Goal: Information Seeking & Learning: Check status

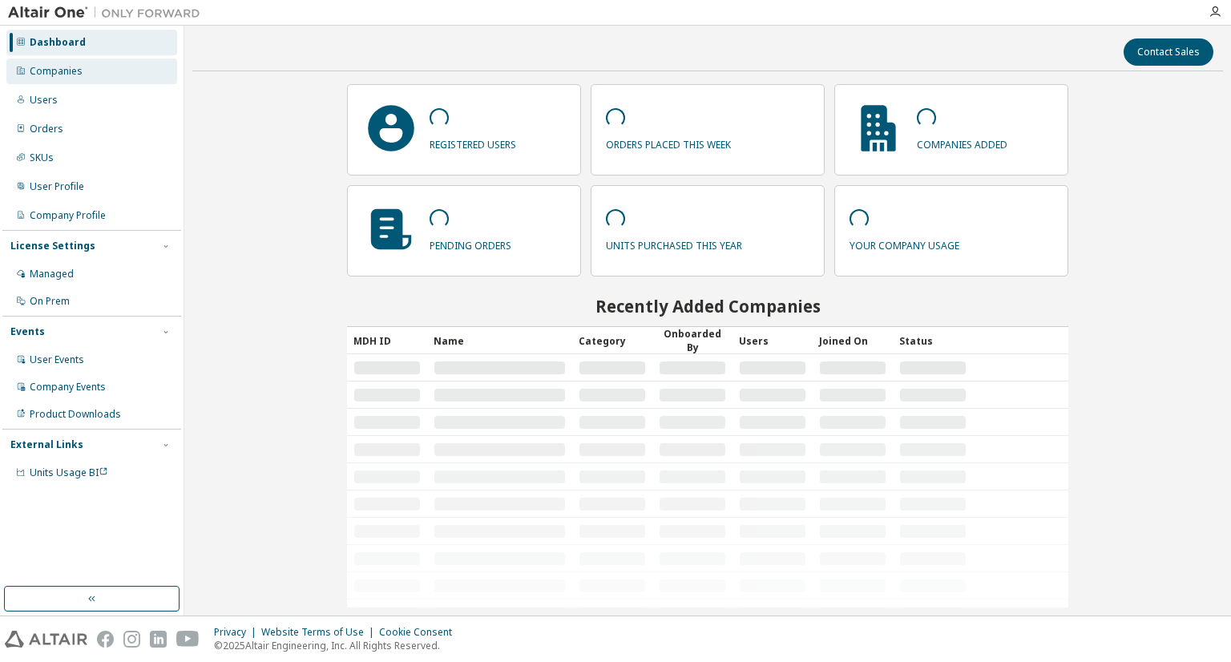
click at [73, 74] on div "Companies" at bounding box center [56, 71] width 53 height 13
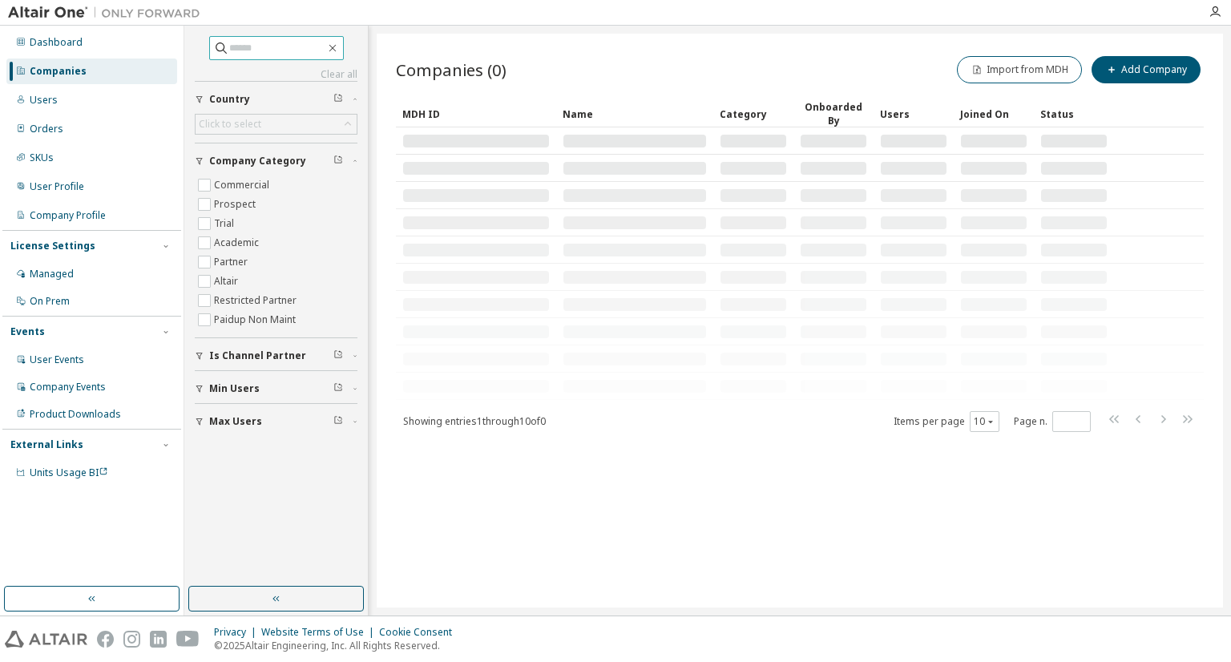
click at [279, 40] on input "text" at bounding box center [277, 48] width 96 height 16
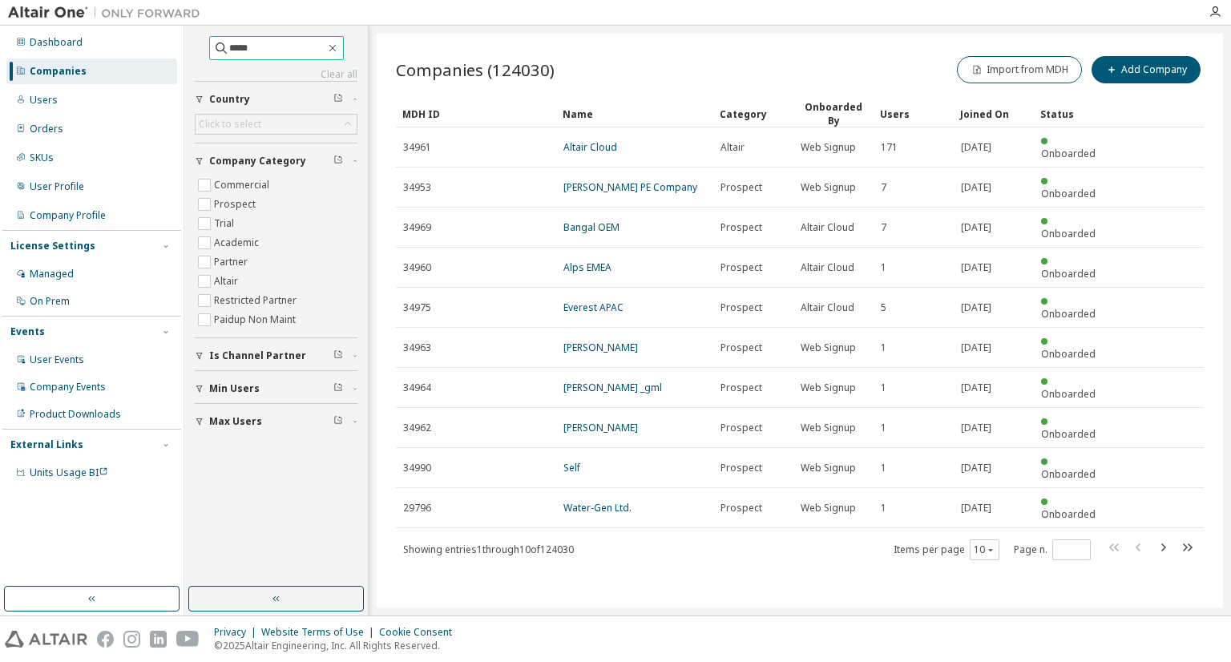
type input "*****"
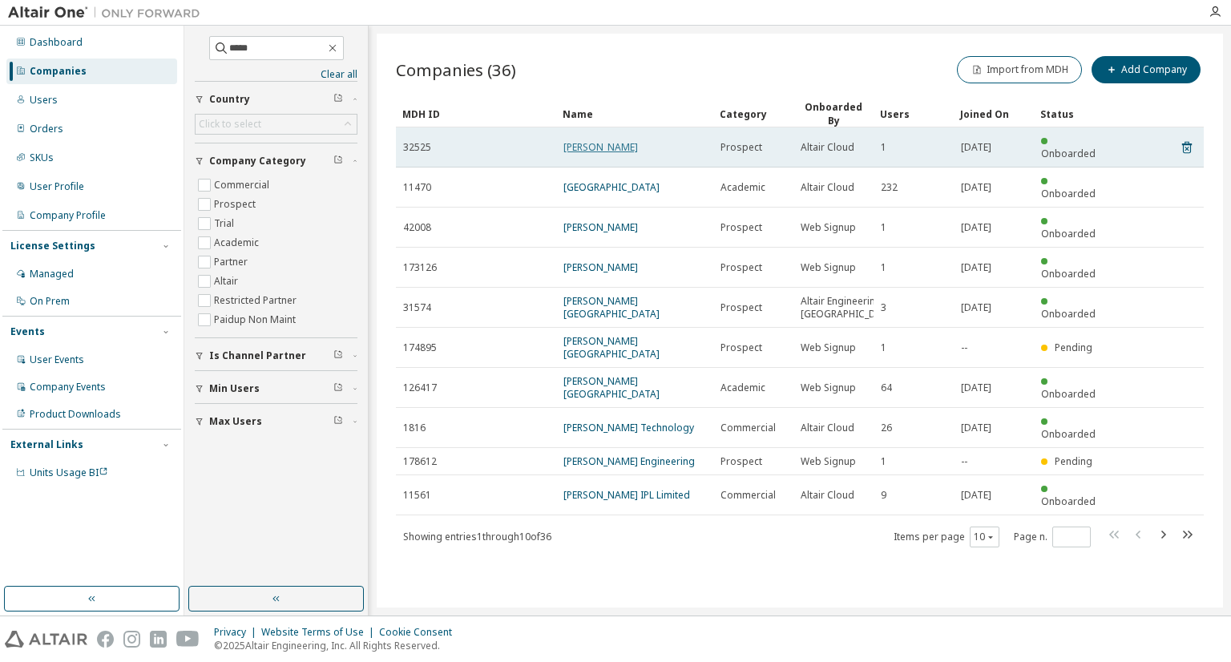
click at [569, 140] on link "Mahle" at bounding box center [600, 147] width 75 height 14
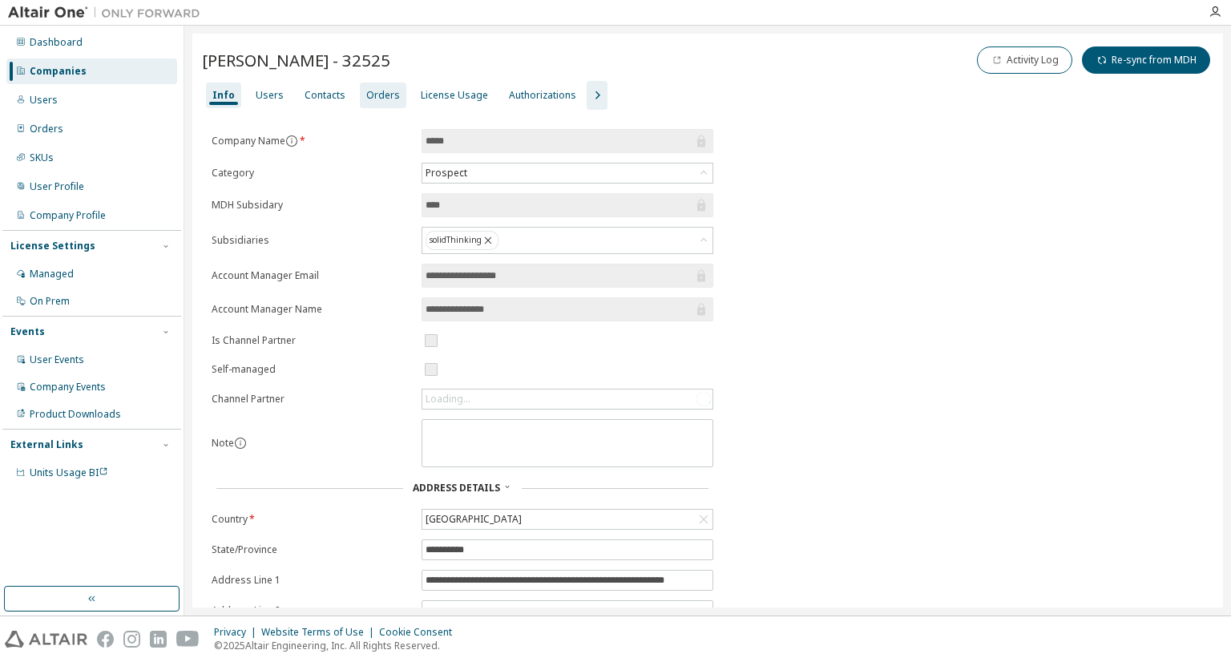
click at [377, 87] on div "Orders" at bounding box center [383, 96] width 46 height 26
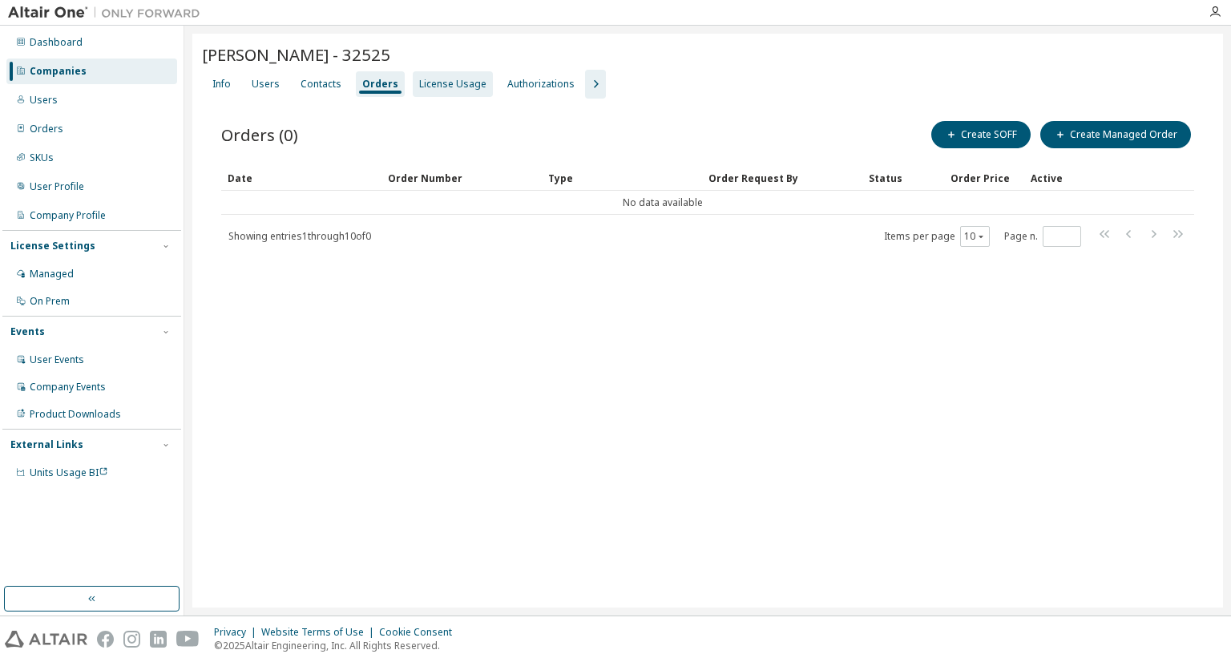
click at [448, 78] on div "License Usage" at bounding box center [452, 84] width 67 height 13
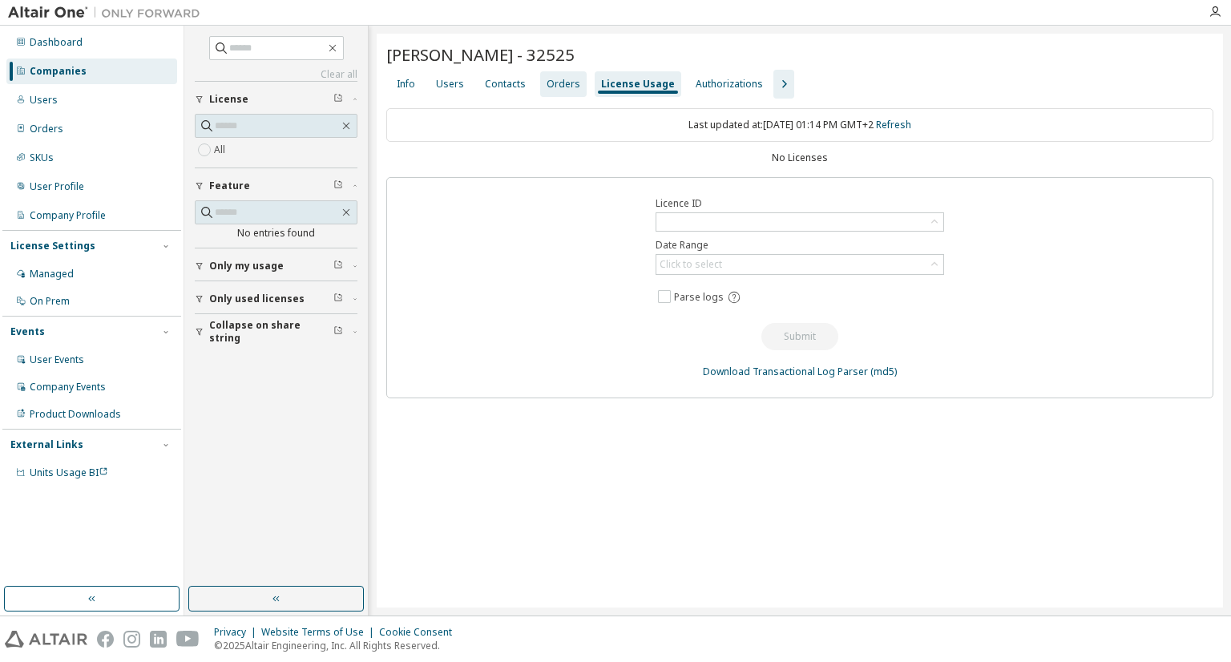
click at [567, 91] on div "Orders" at bounding box center [563, 84] width 46 height 26
click at [39, 71] on div "Companies" at bounding box center [58, 71] width 57 height 13
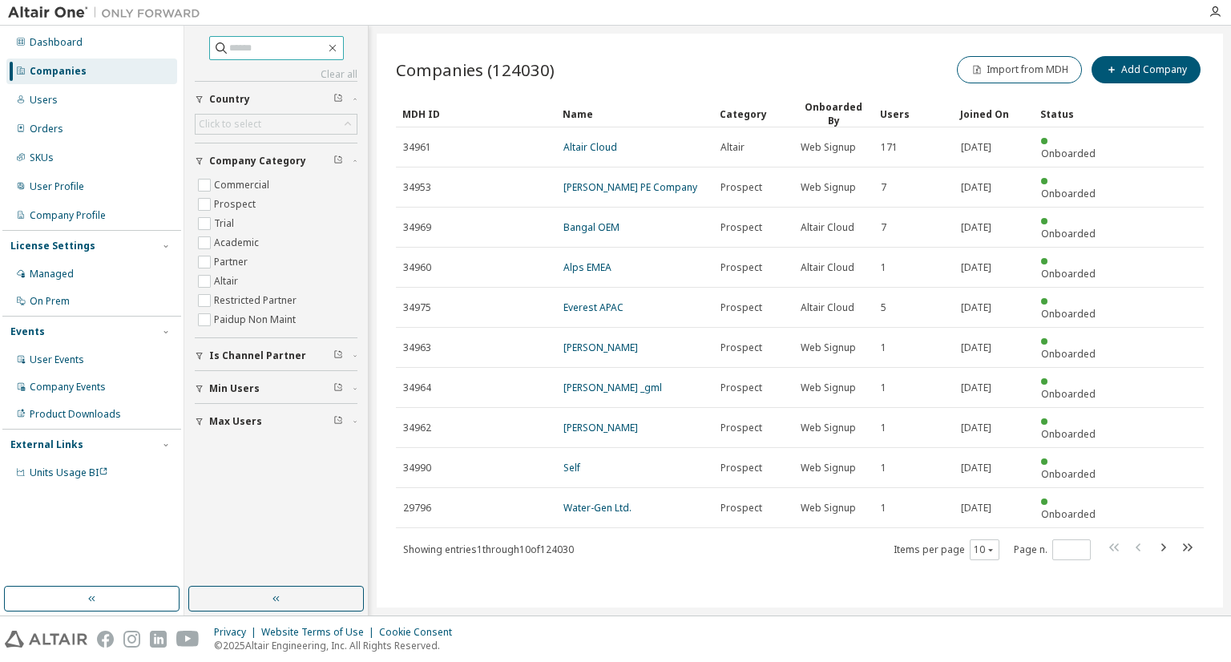
click at [242, 46] on input "text" at bounding box center [277, 48] width 96 height 16
type input "*****"
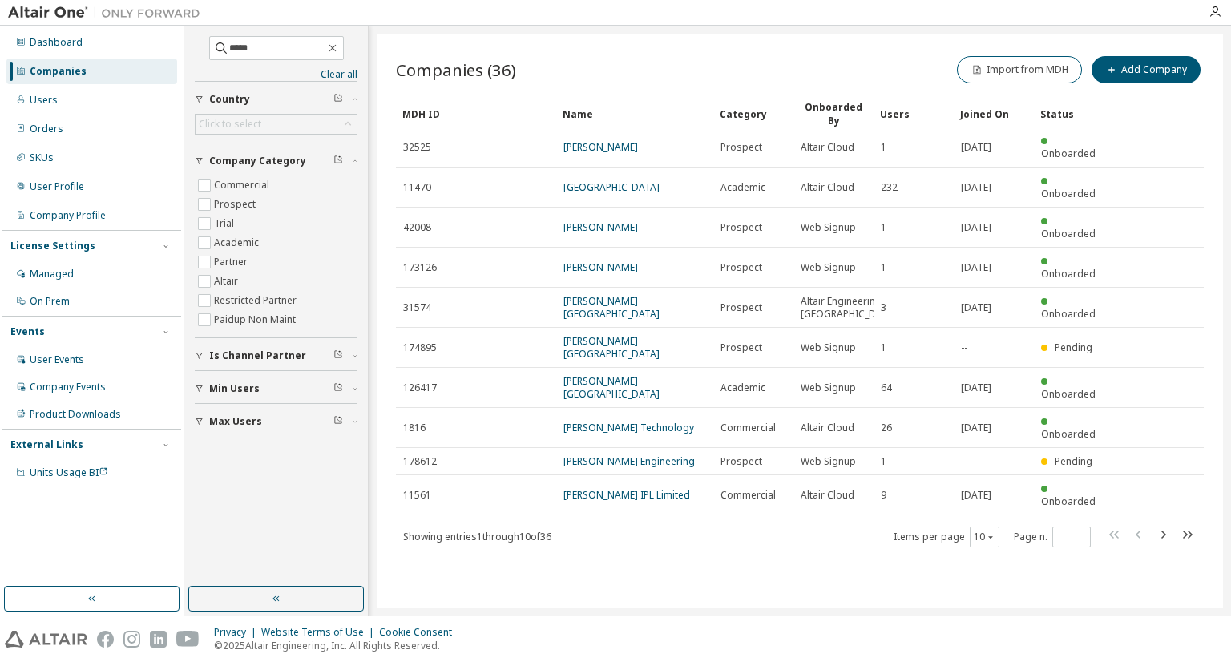
click at [1163, 525] on icon "button" at bounding box center [1162, 534] width 19 height 19
type input "*"
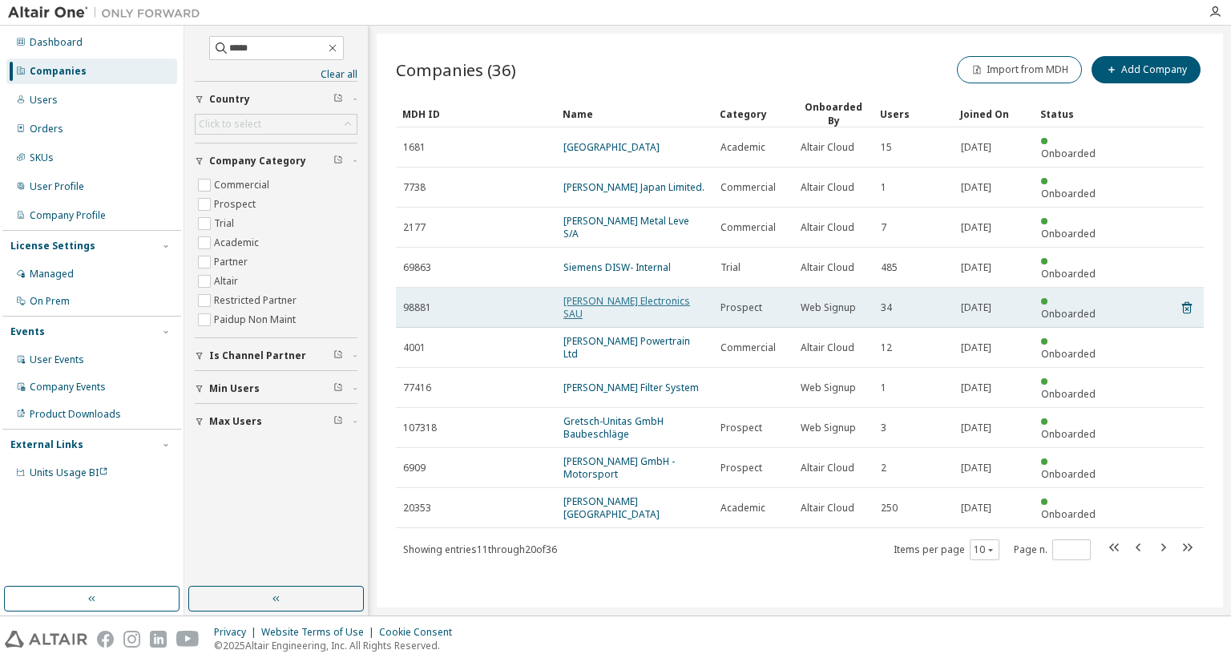
click at [579, 294] on link "Mahle Electronics SAU" at bounding box center [626, 307] width 127 height 26
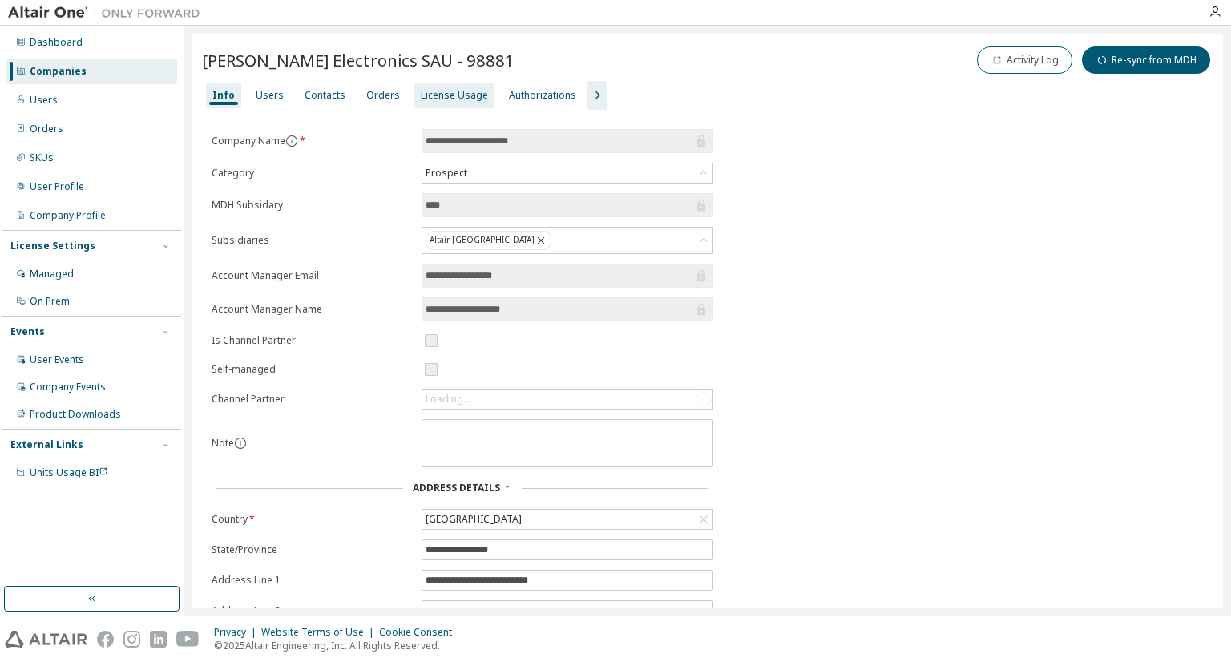
click at [421, 100] on div "License Usage" at bounding box center [454, 95] width 67 height 13
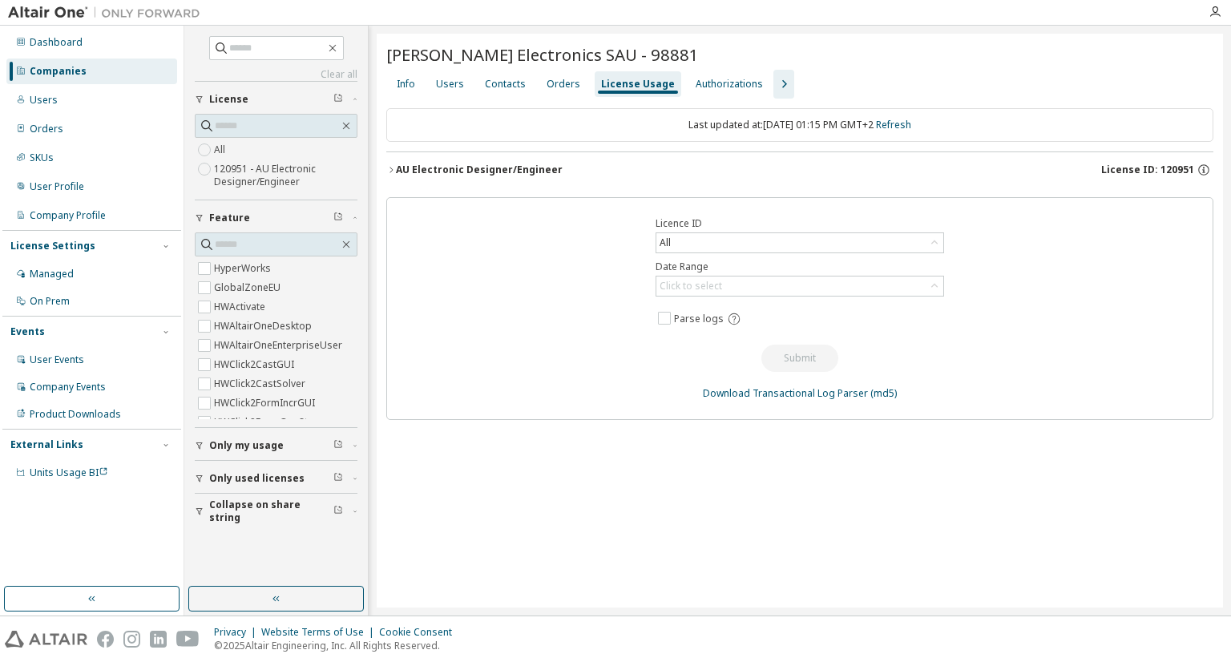
click at [439, 158] on button "AU Electronic Designer/Engineer License ID: 120951" at bounding box center [799, 169] width 827 height 35
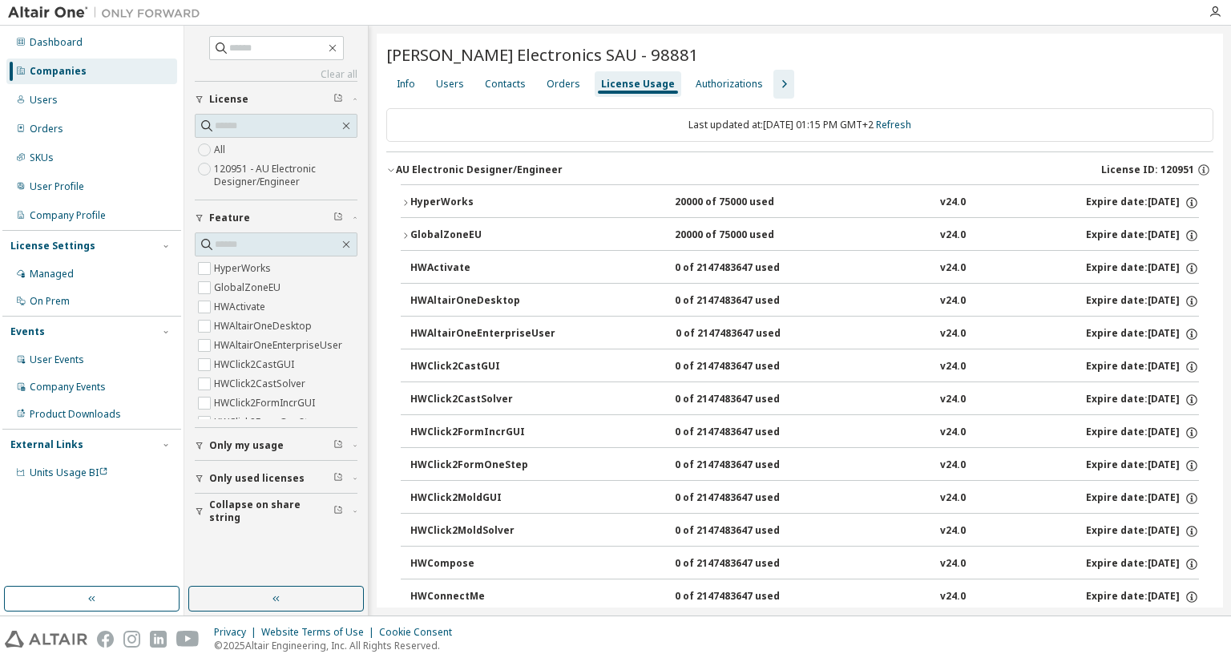
click at [449, 196] on div "HyperWorks" at bounding box center [482, 203] width 144 height 14
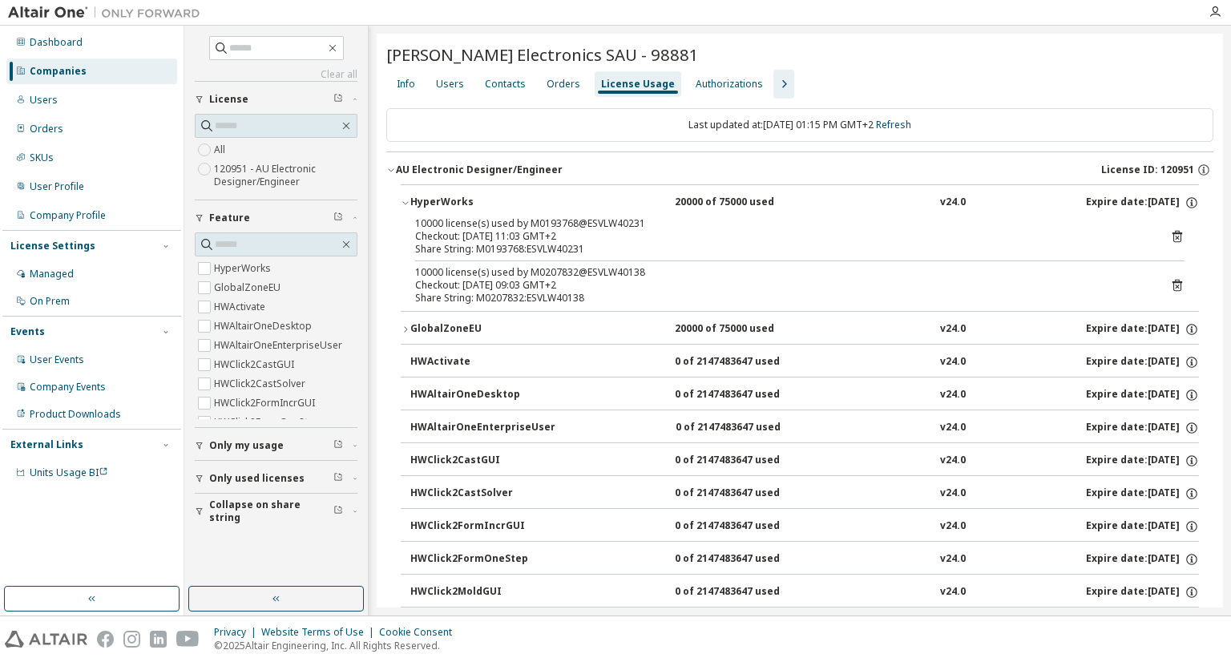
click at [449, 196] on div "HyperWorks" at bounding box center [482, 203] width 144 height 14
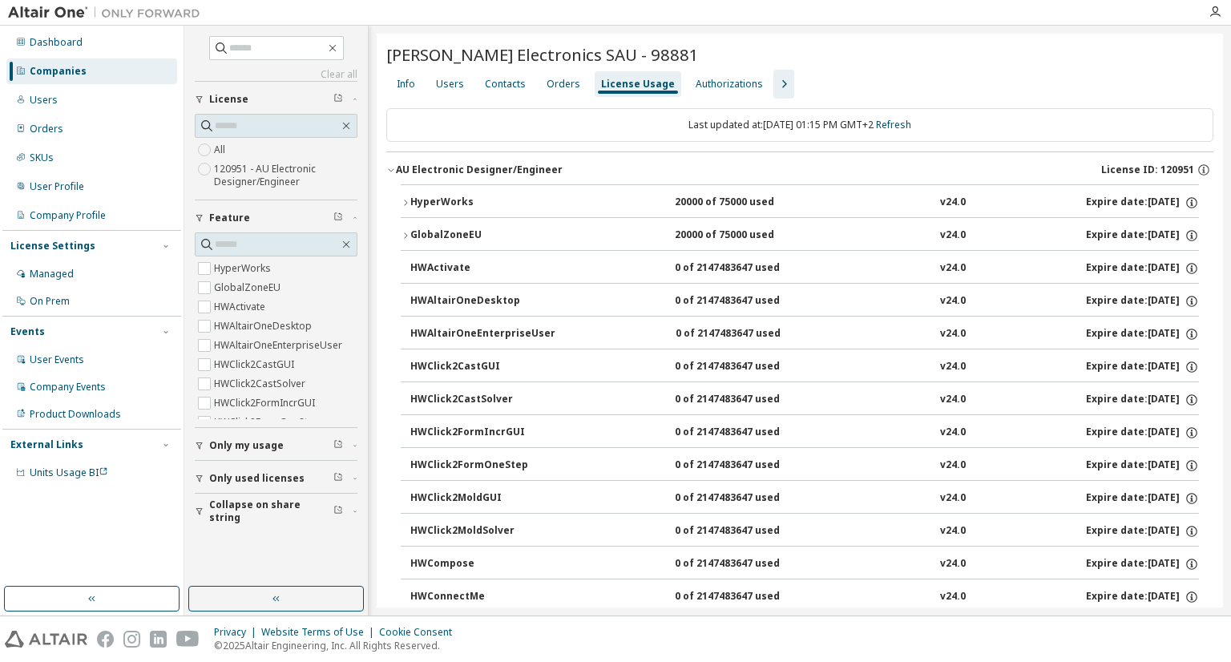
click at [446, 224] on button "GlobalZoneEU 20000 of 75000 used v24.0 Expire date: 2025-10-16" at bounding box center [800, 235] width 798 height 35
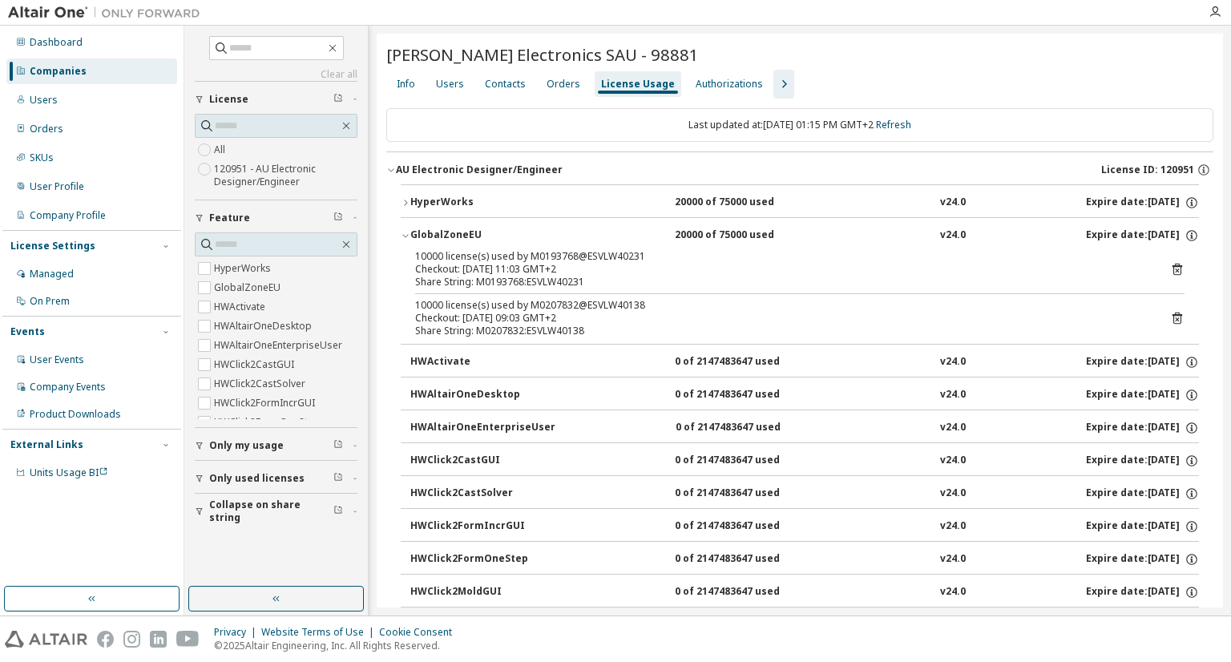
click at [446, 224] on button "GlobalZoneEU 20000 of 75000 used v24.0 Expire date: 2025-10-16" at bounding box center [800, 235] width 798 height 35
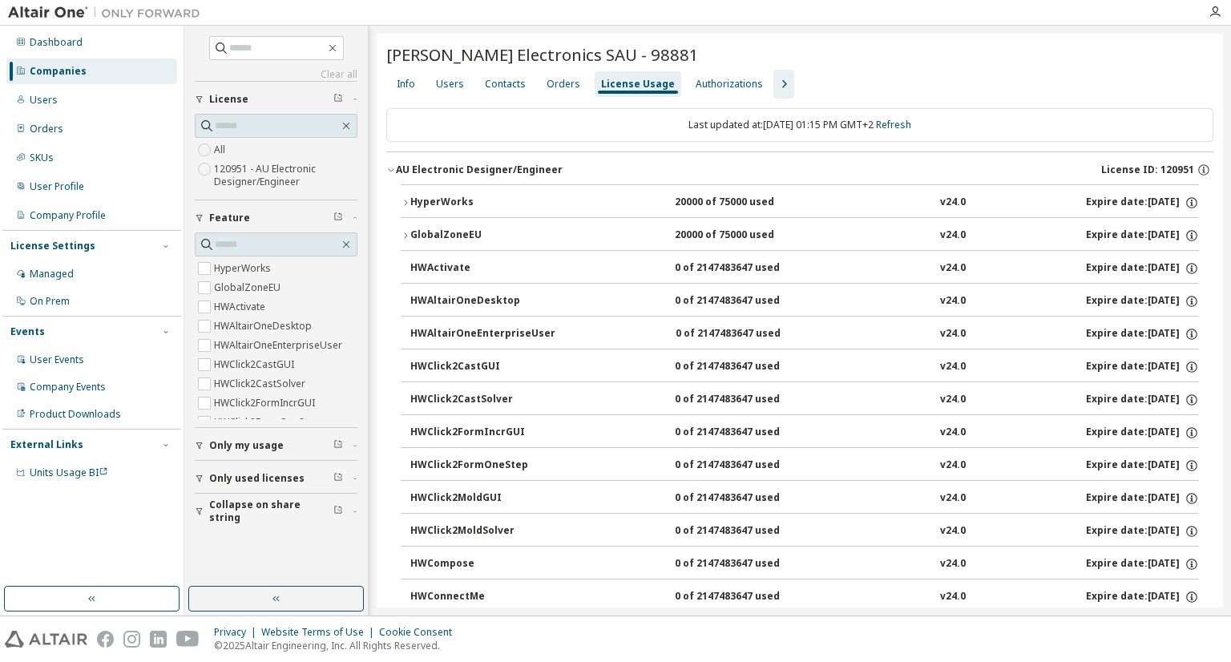
click at [414, 159] on button "AU Electronic Designer/Engineer License ID: 120951" at bounding box center [799, 169] width 827 height 35
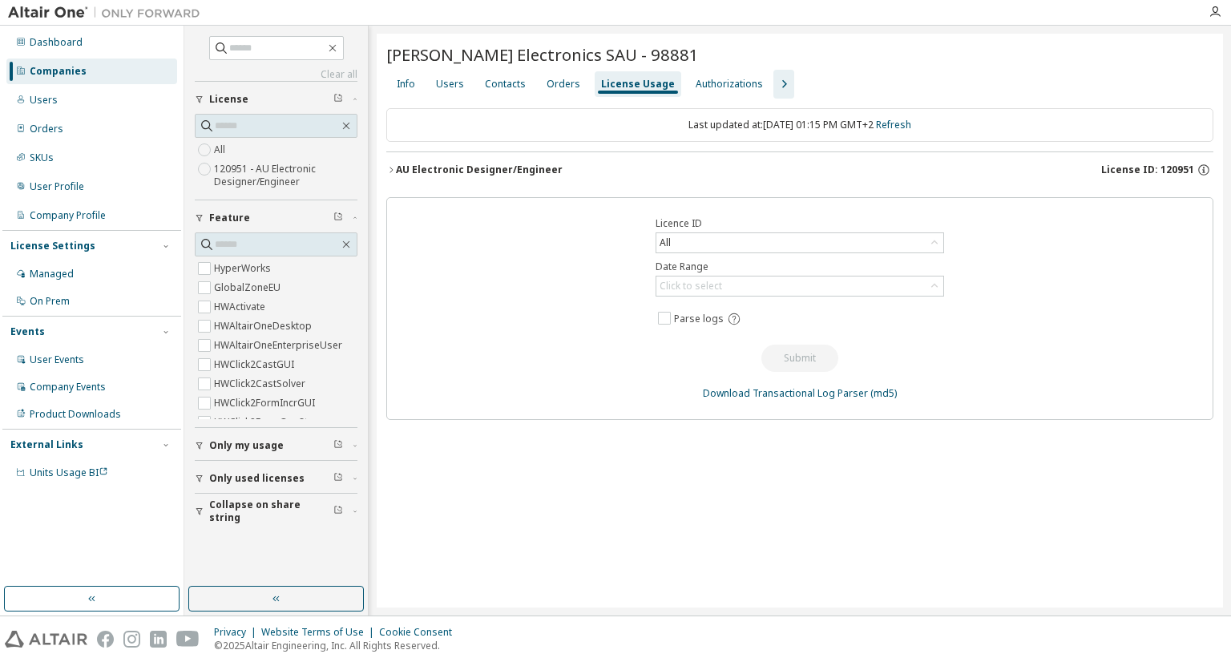
click at [515, 171] on div "AU Electronic Designer/Engineer" at bounding box center [479, 169] width 167 height 13
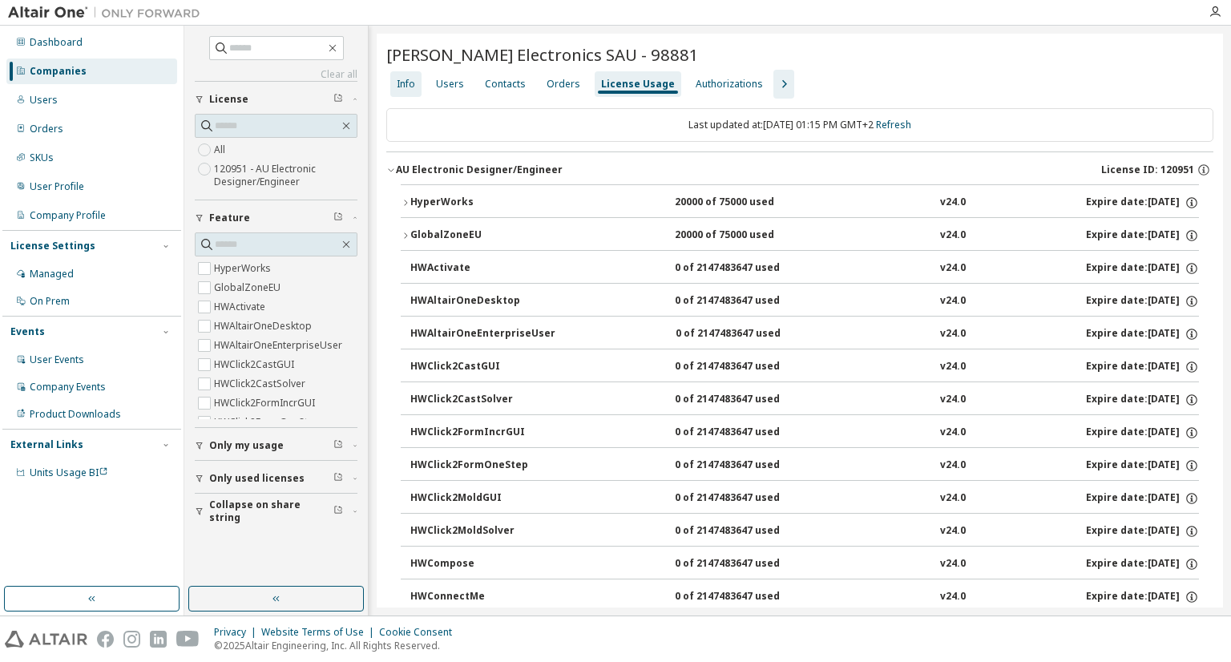
click at [410, 82] on div "Info" at bounding box center [406, 84] width 18 height 13
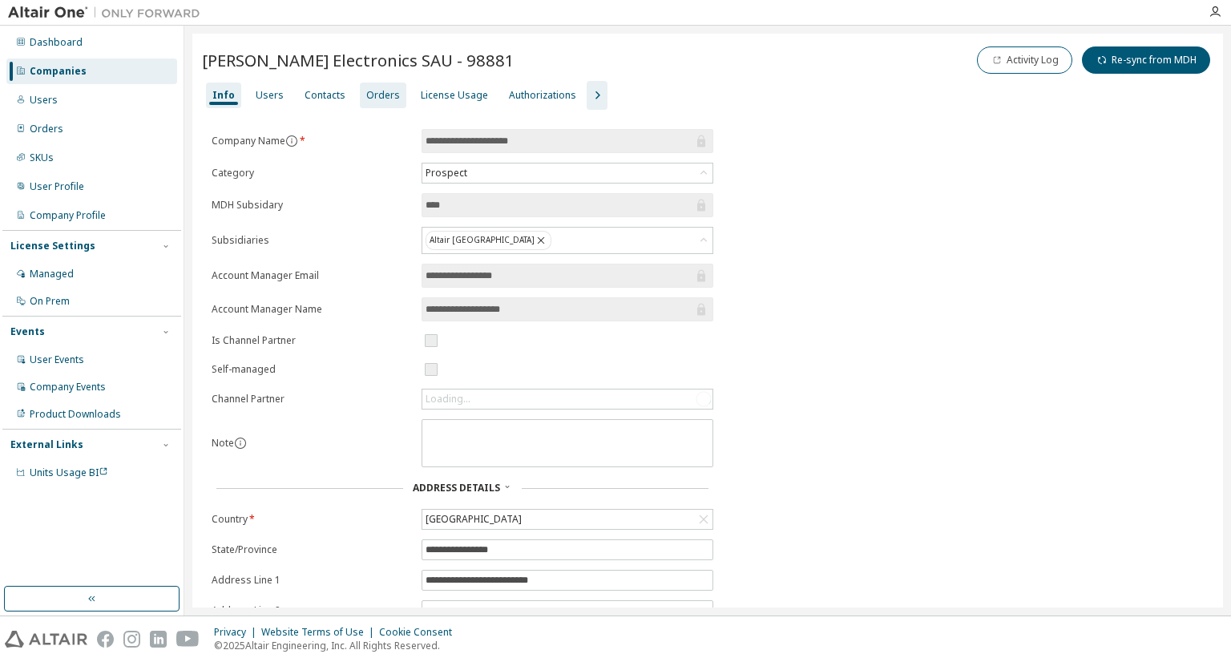
click at [370, 91] on div "Orders" at bounding box center [383, 95] width 34 height 13
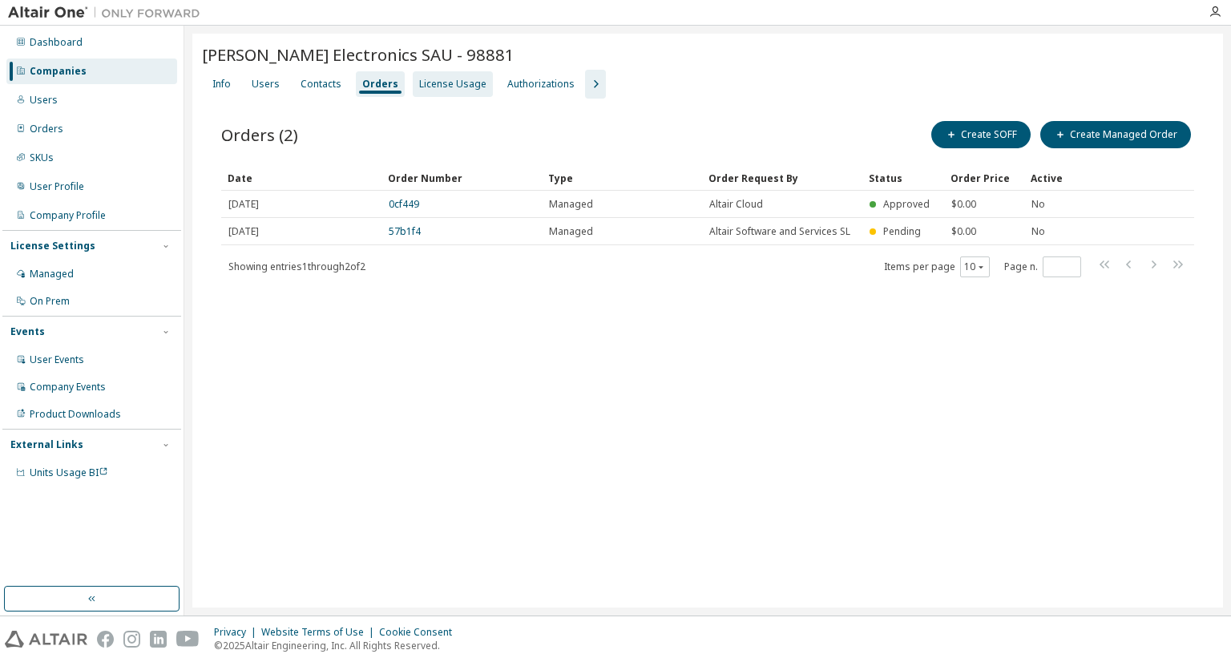
click at [430, 94] on div "License Usage" at bounding box center [453, 84] width 80 height 26
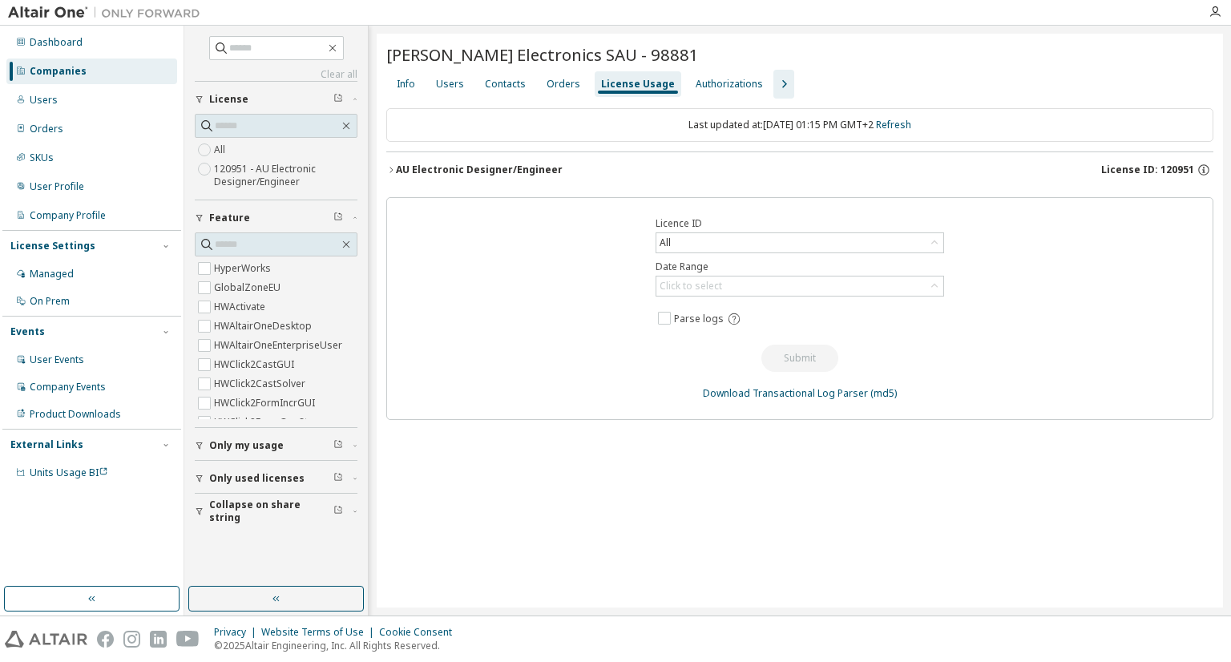
click at [440, 167] on div "AU Electronic Designer/Engineer" at bounding box center [479, 169] width 167 height 13
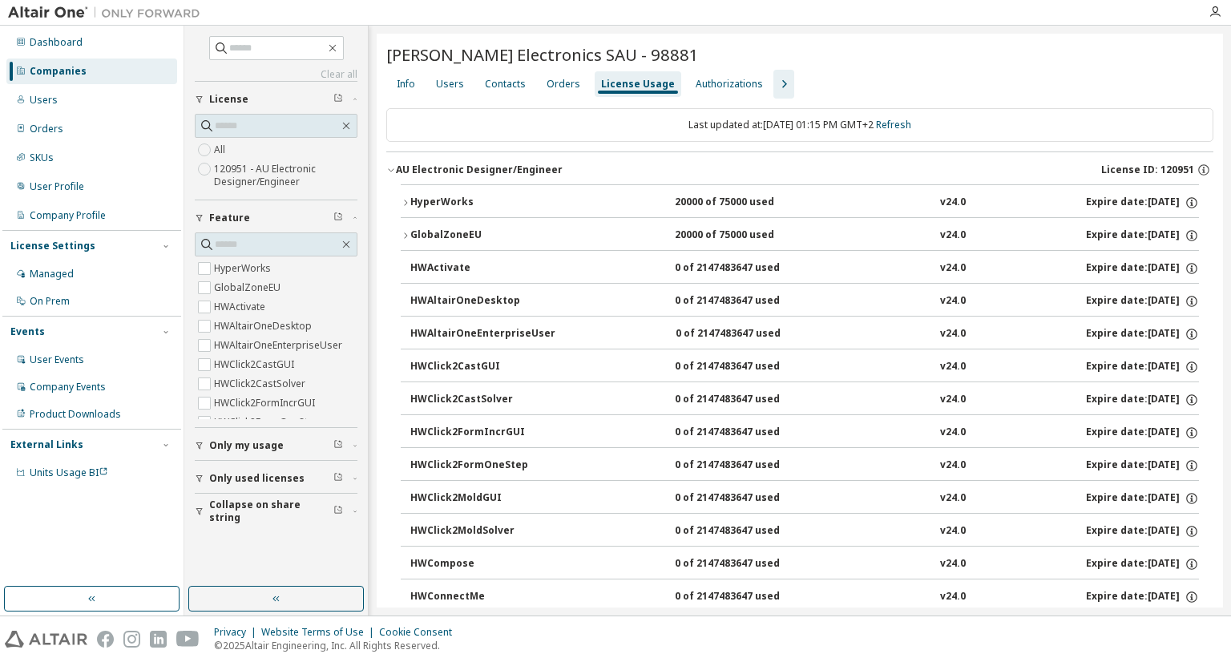
click at [411, 198] on div "HyperWorks" at bounding box center [482, 203] width 144 height 14
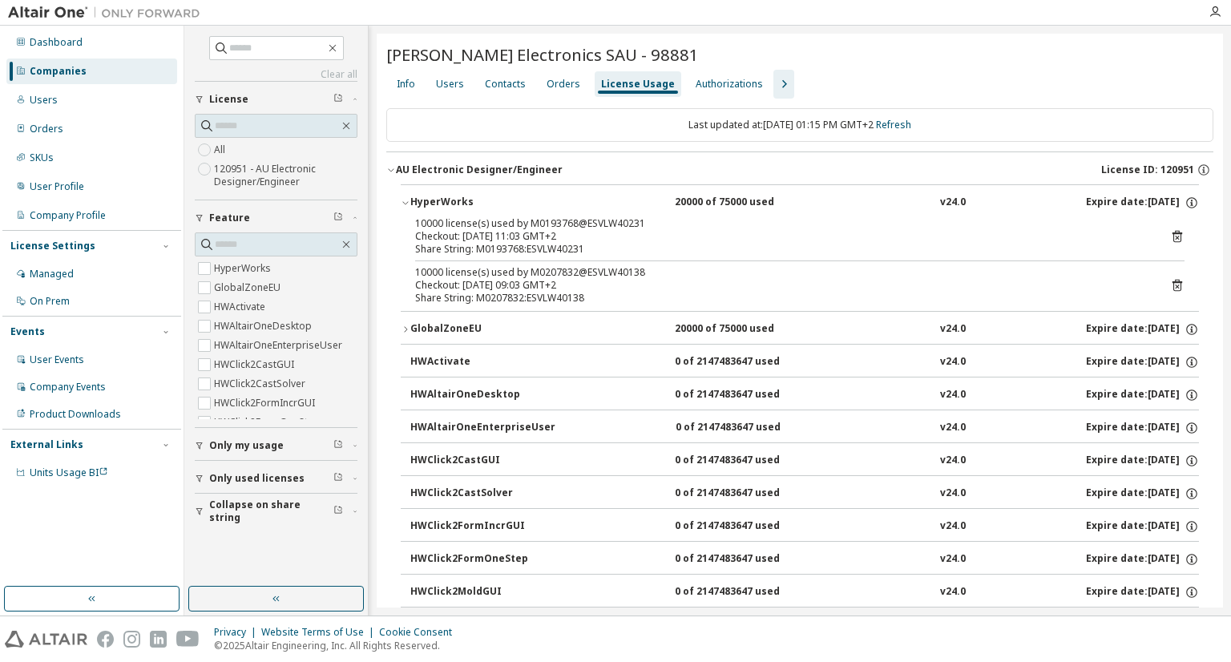
click at [423, 196] on div "HyperWorks" at bounding box center [482, 203] width 144 height 14
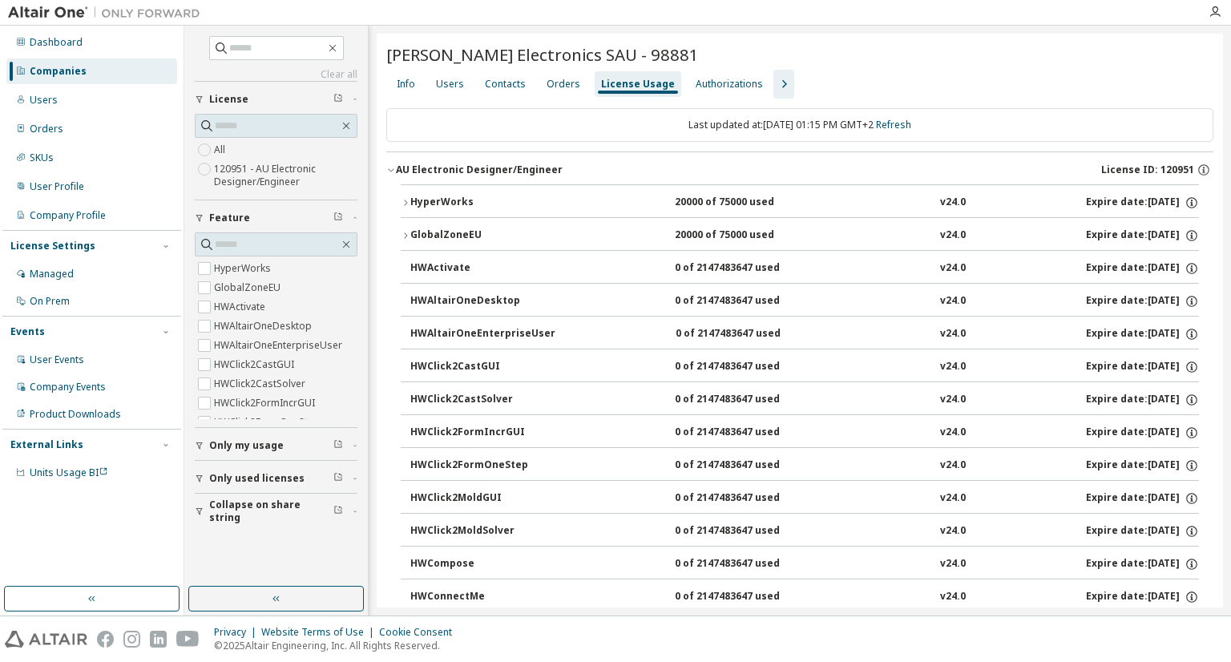
click at [434, 241] on button "GlobalZoneEU 20000 of 75000 used v24.0 Expire date: 2025-10-16" at bounding box center [800, 235] width 798 height 35
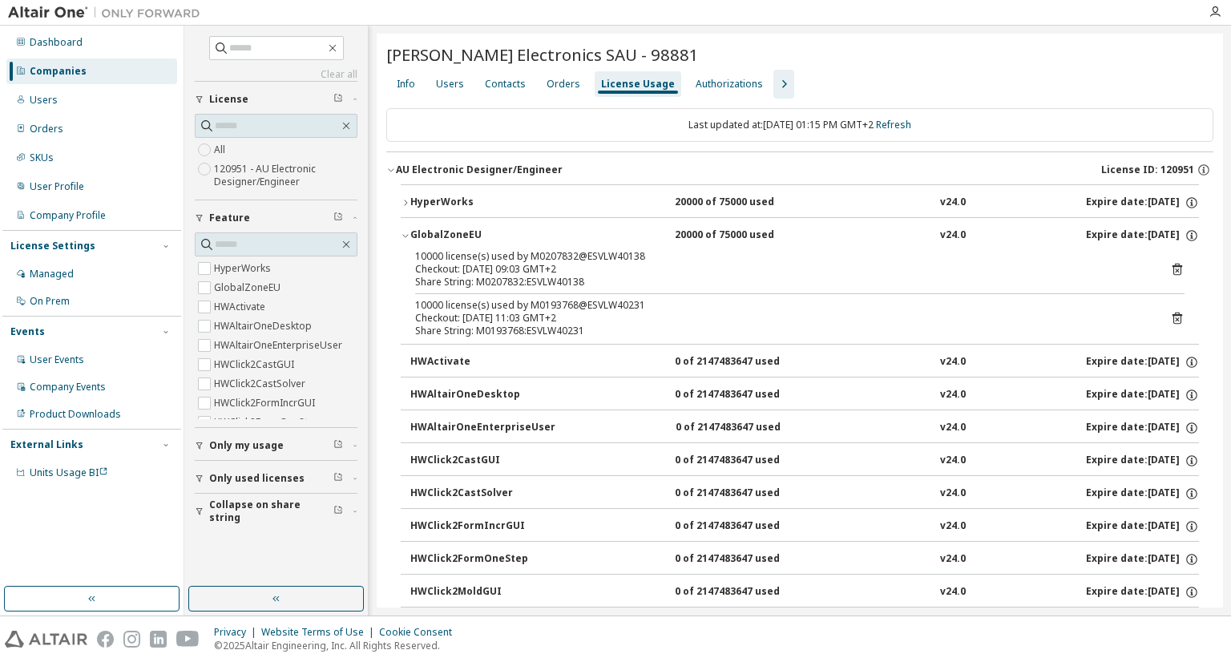
click at [436, 233] on div "GlobalZoneEU" at bounding box center [482, 235] width 144 height 14
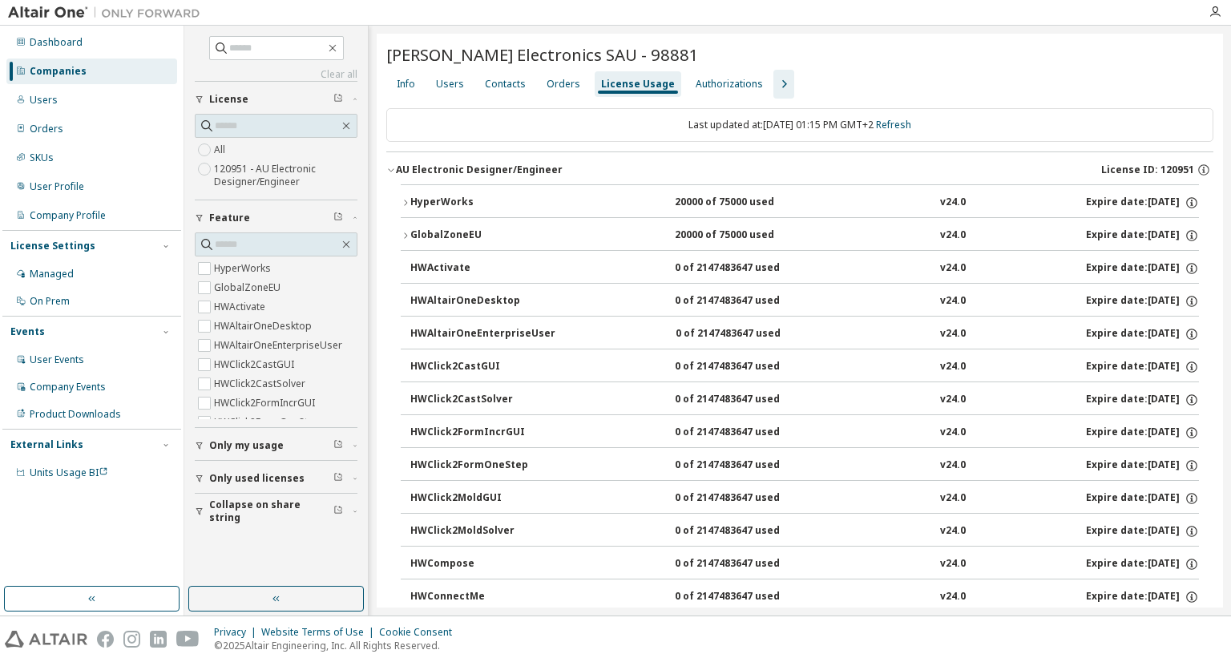
click at [446, 180] on button "AU Electronic Designer/Engineer License ID: 120951" at bounding box center [799, 169] width 827 height 35
